Goal: Task Accomplishment & Management: Complete application form

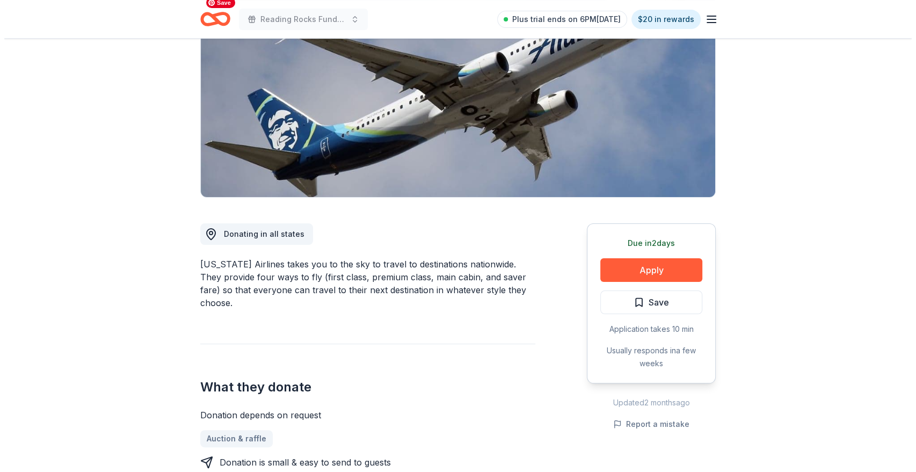
scroll to position [137, 0]
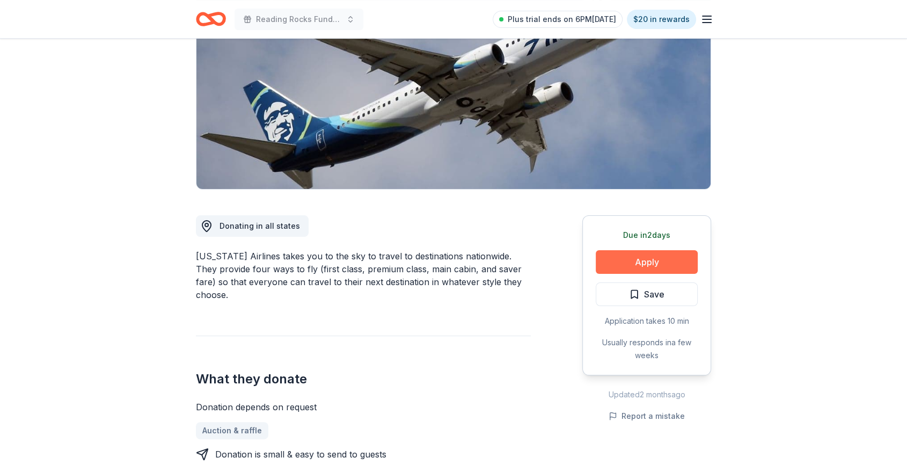
click at [578, 265] on button "Apply" at bounding box center [647, 262] width 102 height 24
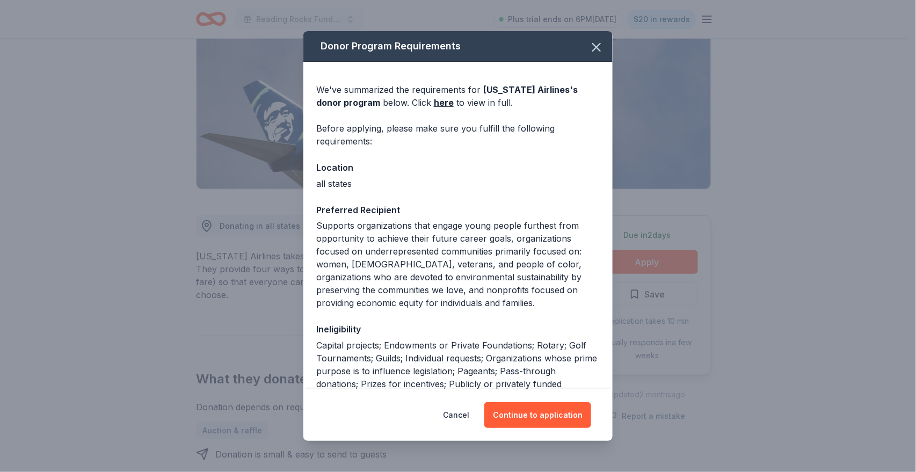
scroll to position [164, 0]
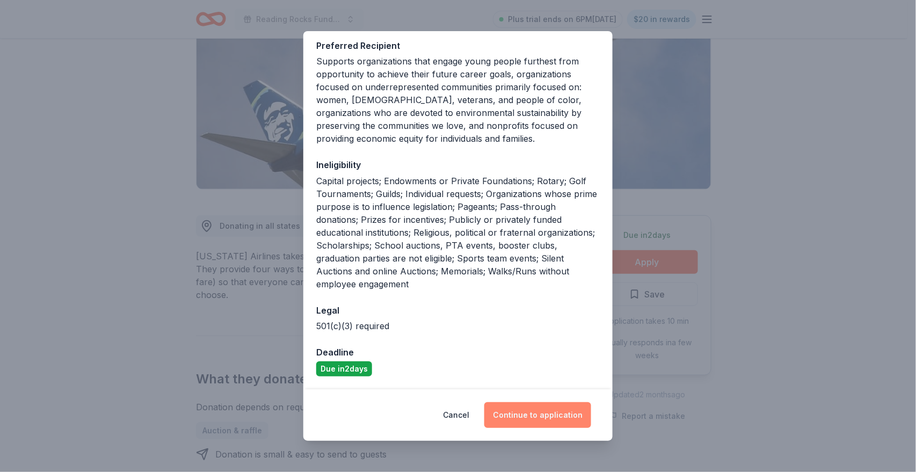
click at [516, 417] on button "Continue to application" at bounding box center [537, 415] width 107 height 26
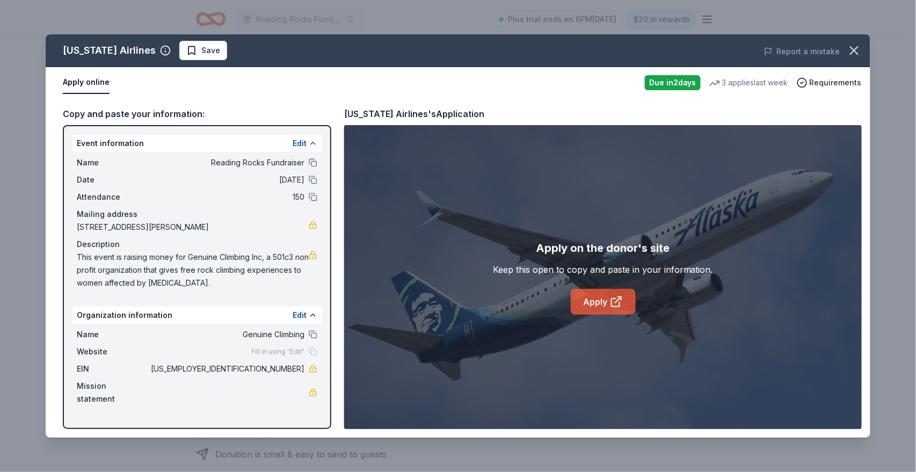
click at [578, 307] on link "Apply" at bounding box center [603, 302] width 65 height 26
